Goal: Transaction & Acquisition: Purchase product/service

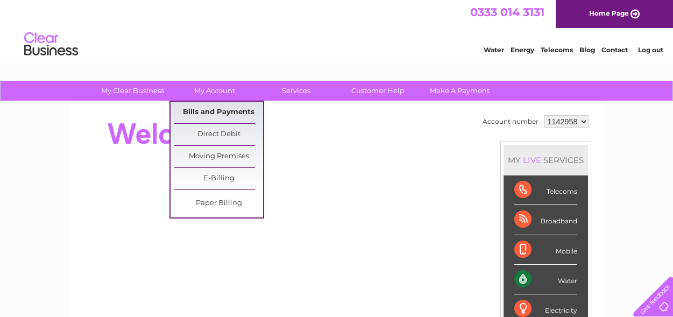
click at [226, 110] on link "Bills and Payments" at bounding box center [218, 113] width 89 height 22
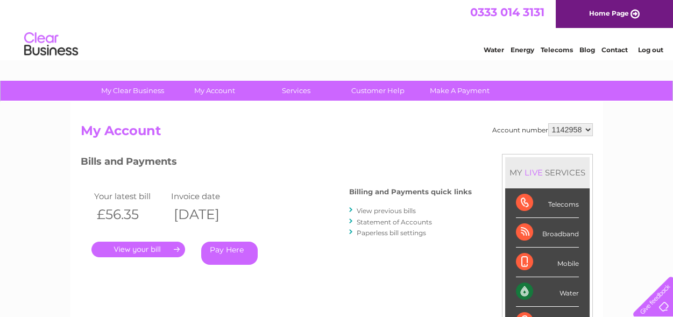
click at [141, 249] on link "." at bounding box center [138, 250] width 94 height 16
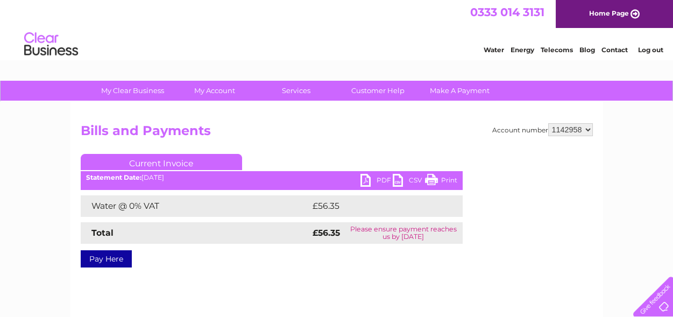
click at [440, 180] on link "Print" at bounding box center [441, 182] width 32 height 16
click at [363, 180] on link "PDF" at bounding box center [376, 182] width 32 height 16
click at [103, 258] on link "Pay Here" at bounding box center [106, 258] width 51 height 17
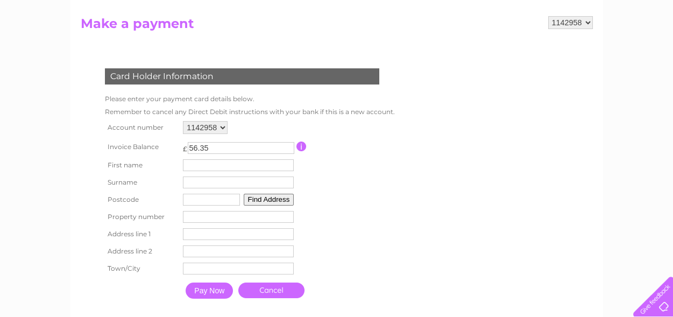
scroll to position [120, 0]
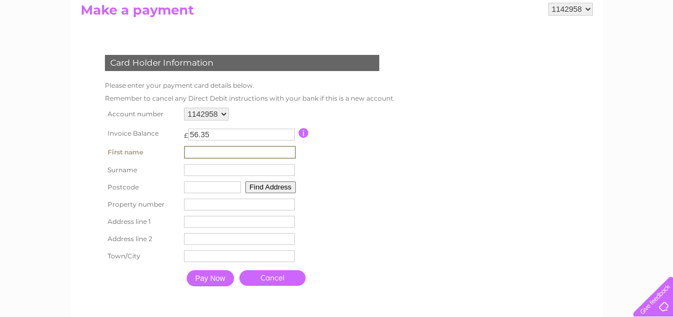
click at [219, 152] on input "text" at bounding box center [240, 152] width 112 height 13
type input "Paul"
type input "Eccles"
type input "G524re"
click at [259, 187] on button "Find Address" at bounding box center [270, 187] width 51 height 12
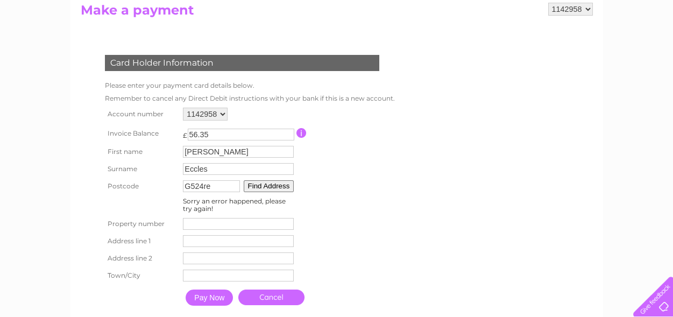
click at [273, 187] on button "Find Address" at bounding box center [269, 186] width 51 height 12
click at [206, 222] on input "number" at bounding box center [238, 224] width 111 height 12
type input "48"
click at [232, 237] on input "text" at bounding box center [238, 241] width 111 height 12
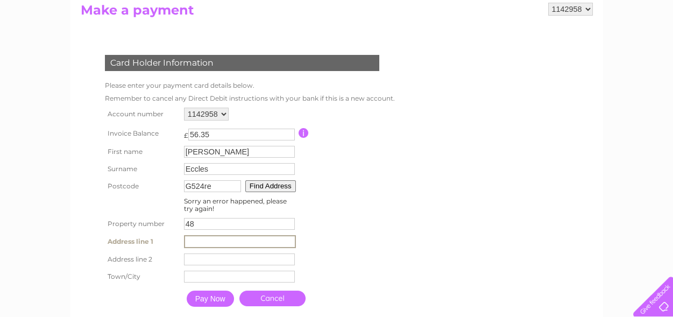
click at [206, 242] on input "text" at bounding box center [240, 241] width 112 height 13
type input "48 nasmyth rd, hillington park"
type input "hillington park"
type input "GLASGOW"
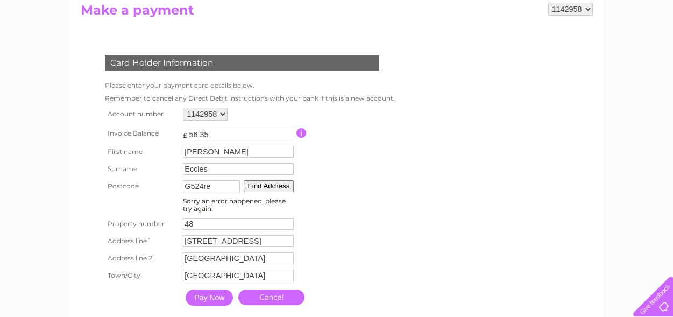
click at [206, 300] on input "Pay Now" at bounding box center [209, 297] width 47 height 16
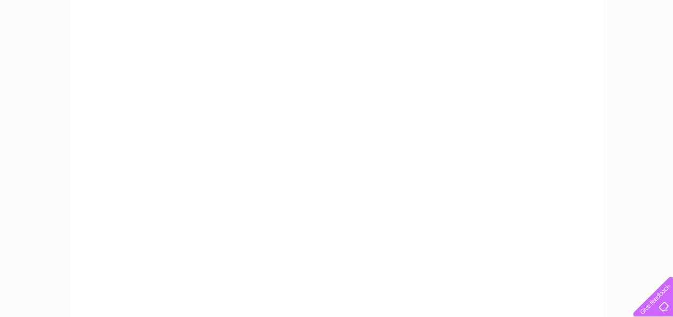
scroll to position [267, 0]
